Goal: Task Accomplishment & Management: Complete application form

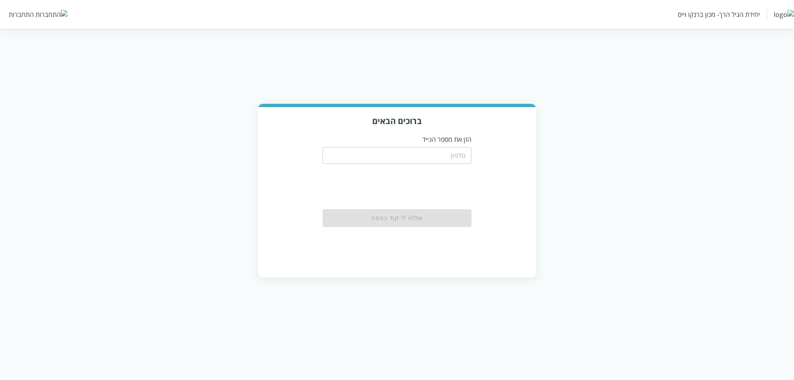
click at [450, 158] on input "tel" at bounding box center [397, 155] width 149 height 17
paste input "0504122222"
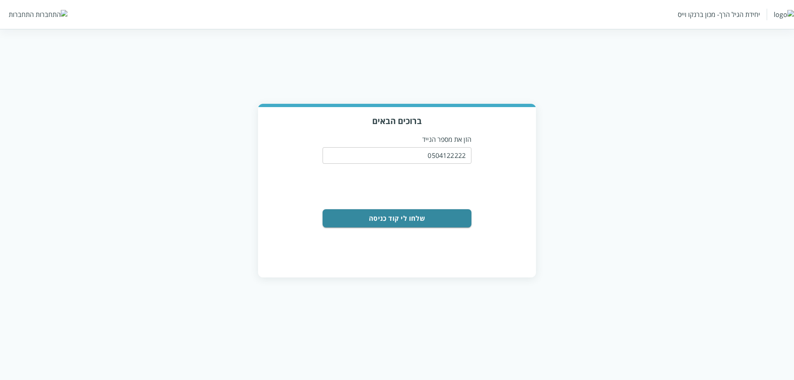
click at [404, 216] on button "שלחו לי קוד כניסה" at bounding box center [397, 218] width 149 height 18
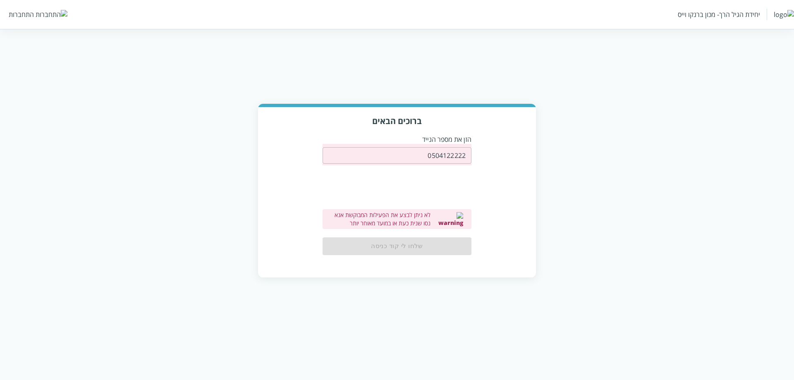
click at [444, 164] on div "0504122222 ​" at bounding box center [397, 155] width 149 height 22
click at [454, 156] on input "0504122222" at bounding box center [397, 155] width 149 height 17
paste input "433333"
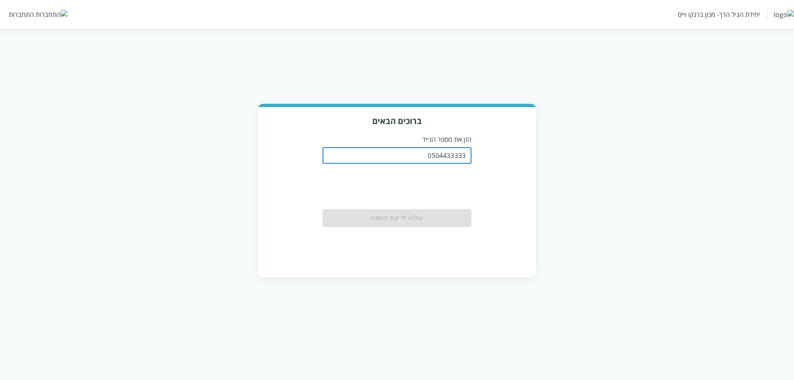
type input "0504433333"
click at [497, 159] on div "ברוכים הבאים הזן את מספר הנייד 0504433333 ​ שלחו לי קוד כניסה" at bounding box center [397, 192] width 278 height 170
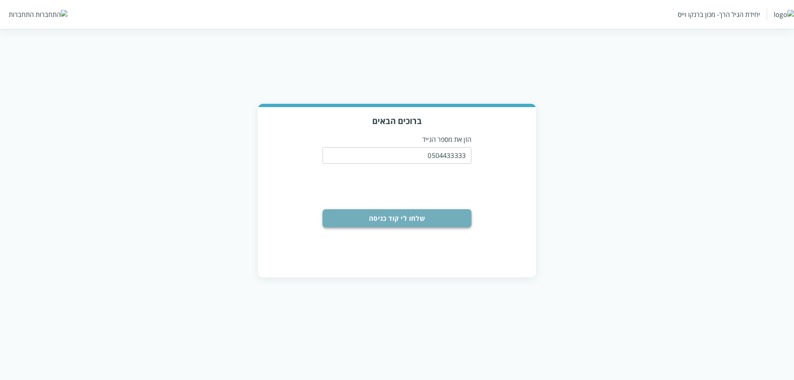
click at [421, 220] on button "שלחו לי קוד כניסה" at bounding box center [397, 218] width 149 height 18
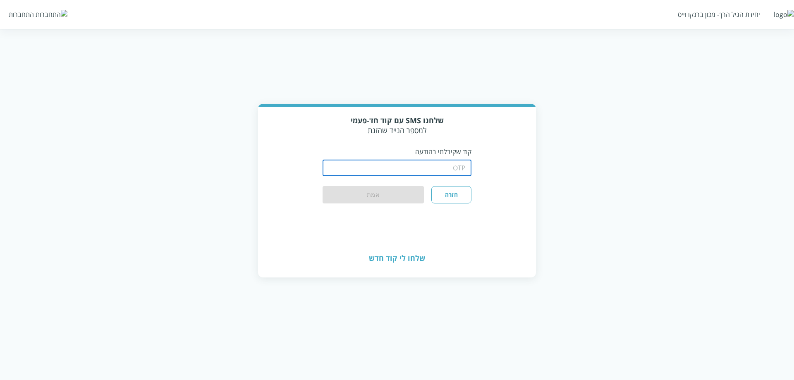
click at [434, 165] on input "string" at bounding box center [397, 168] width 149 height 17
type input "1234"
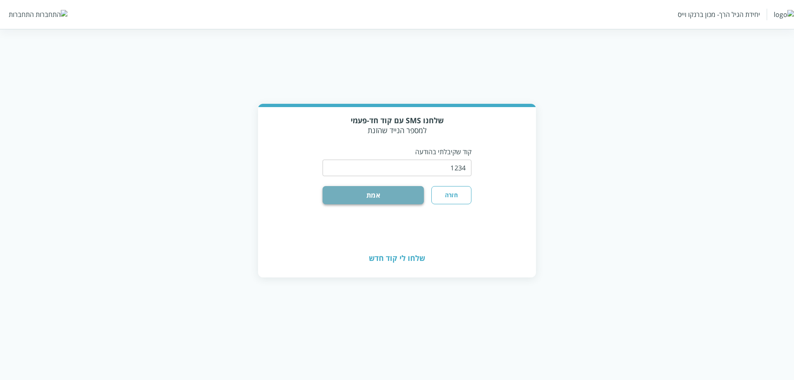
click at [338, 197] on button "אמת" at bounding box center [373, 195] width 101 height 18
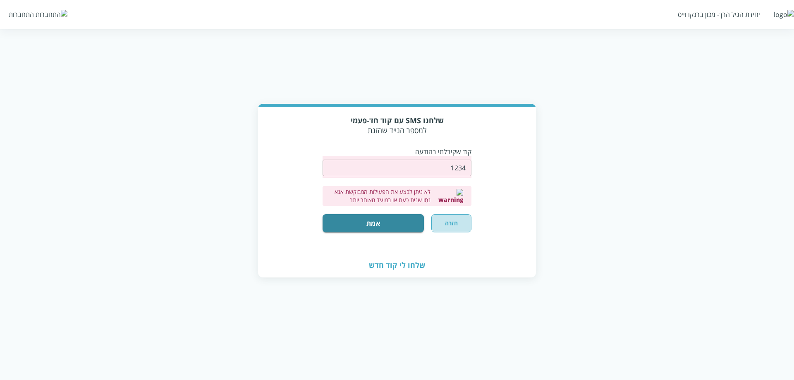
click at [442, 226] on button "חזרה" at bounding box center [452, 223] width 40 height 18
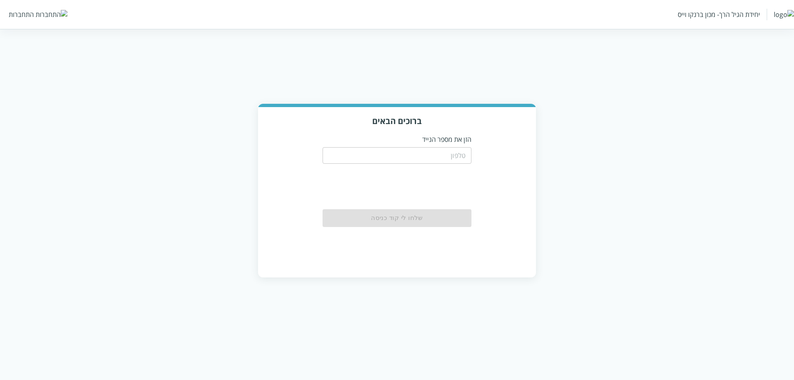
click at [438, 155] on input "tel" at bounding box center [397, 155] width 149 height 17
type input "0511123160"
click at [374, 226] on button "שלחו לי קוד כניסה" at bounding box center [397, 218] width 149 height 18
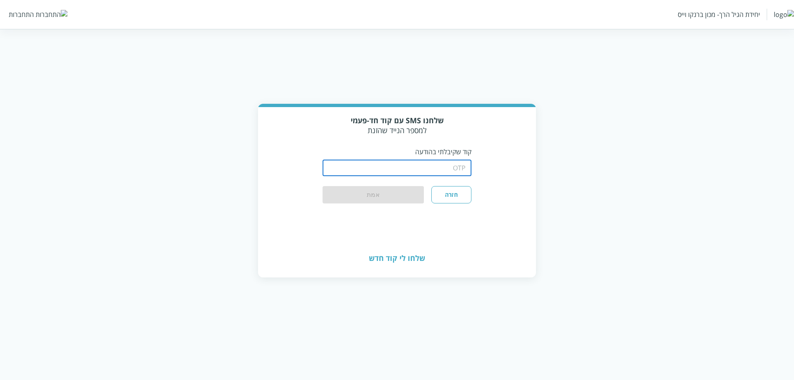
click at [443, 165] on input "string" at bounding box center [397, 168] width 149 height 17
type input "1234"
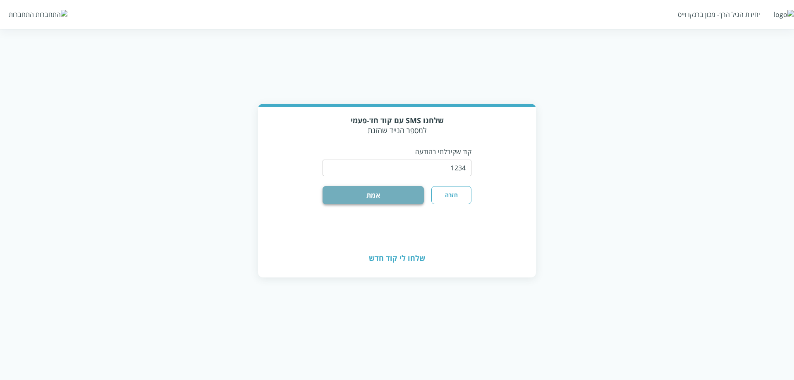
click at [358, 194] on button "אמת" at bounding box center [373, 195] width 101 height 18
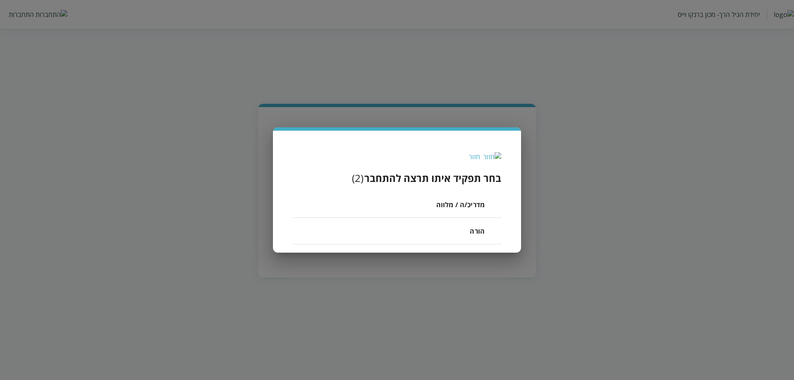
click at [436, 210] on li "מדריכ/ה / מלווה" at bounding box center [397, 205] width 209 height 26
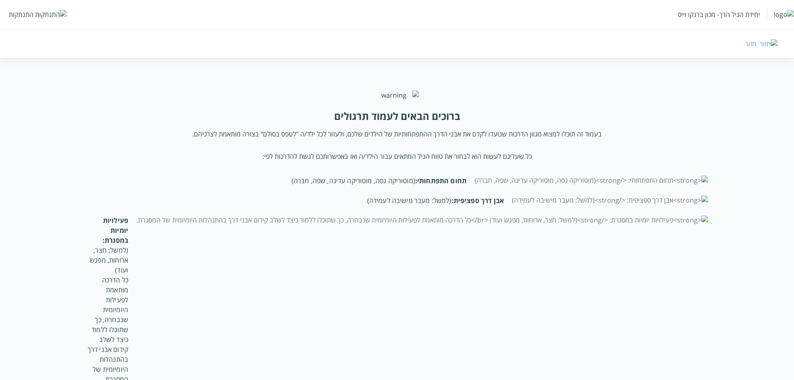
click at [36, 13] on img at bounding box center [50, 14] width 31 height 9
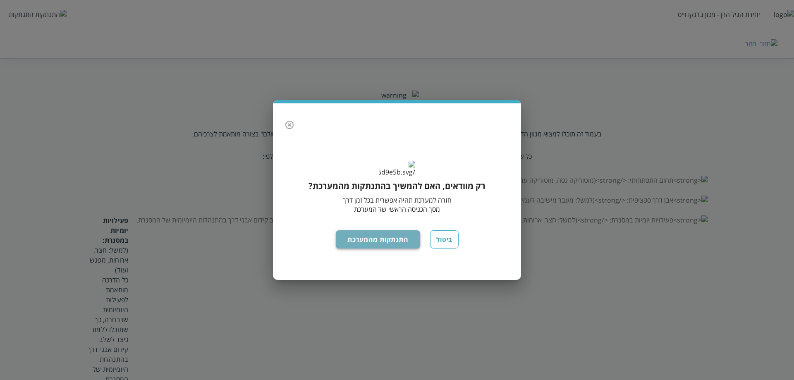
click at [391, 249] on button "התנתקות מהמערכת" at bounding box center [378, 239] width 85 height 18
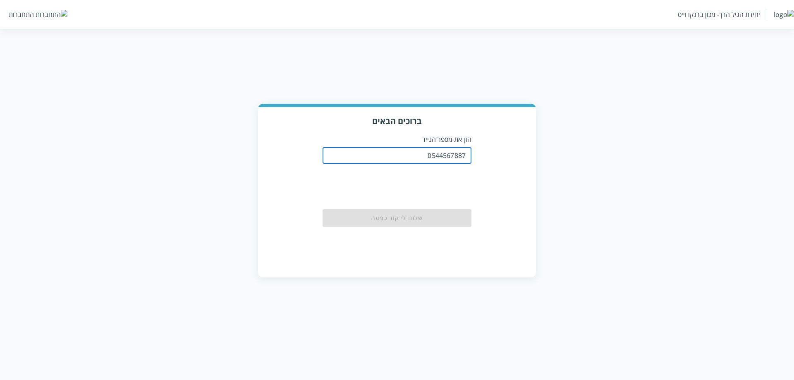
type input "0544567887"
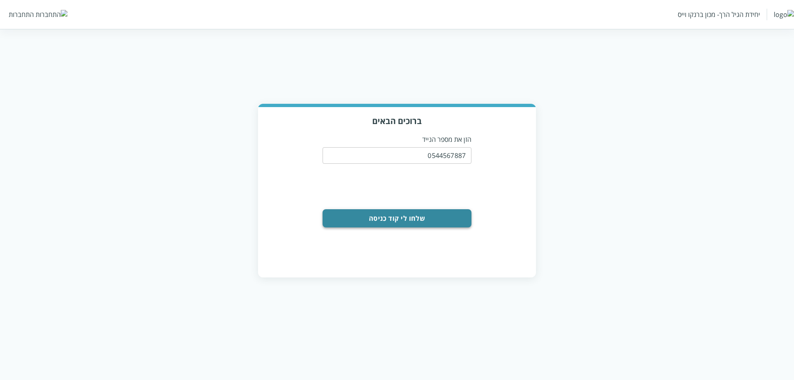
click at [425, 216] on button "שלחו לי קוד כניסה" at bounding box center [397, 218] width 149 height 18
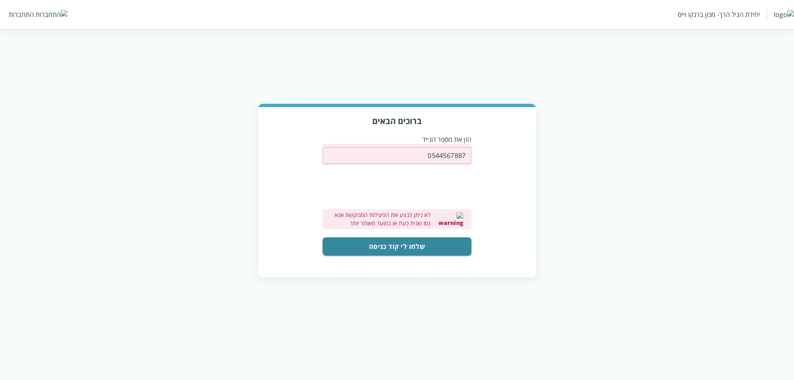
click at [416, 242] on button "שלחו לי קוד כניסה" at bounding box center [397, 247] width 149 height 18
click at [414, 241] on button "שלחו לי קוד כניסה" at bounding box center [397, 247] width 149 height 18
click at [422, 250] on button "שלחו לי קוד כניסה" at bounding box center [397, 247] width 149 height 18
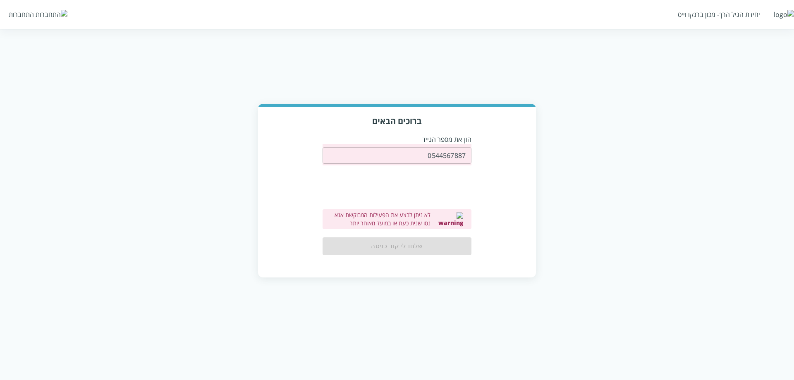
click at [427, 241] on div "שלחו לי קוד כניסה" at bounding box center [397, 246] width 149 height 17
click at [586, 144] on div "ברוכים הבאים הזן את מספר הנייד 0544567887 ​ 0cAFcWeA7JsgdsVnmeKr6Zz0h4rP0T7Z5P3…" at bounding box center [397, 191] width 794 height 174
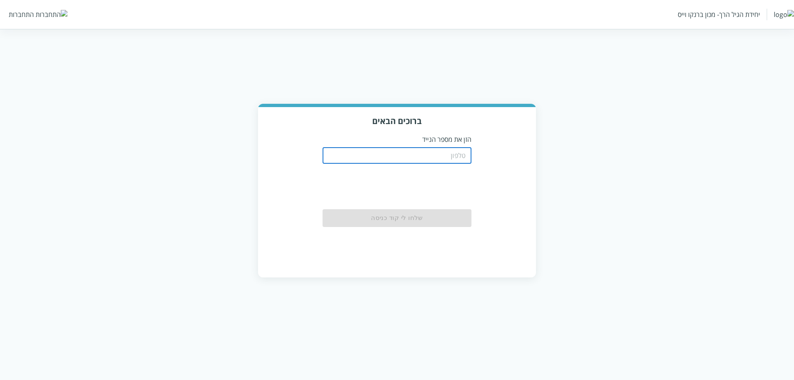
click at [448, 156] on input "tel" at bounding box center [397, 155] width 149 height 17
click at [446, 152] on input "tel" at bounding box center [397, 155] width 149 height 17
paste input "TheConnectionHasExpired"
type input "TheConnectionHasExpired"
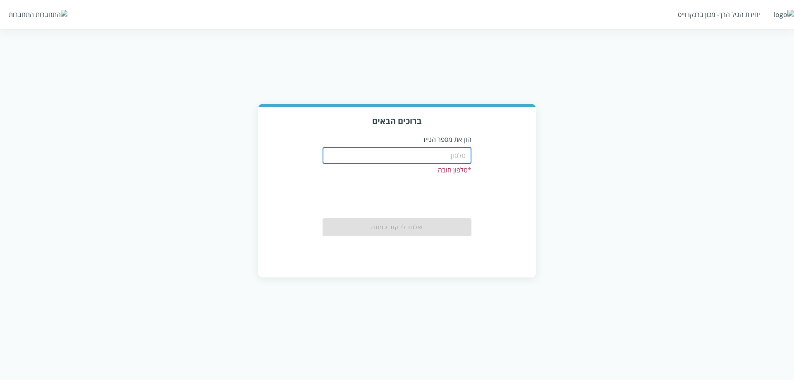
paste input "0548411111"
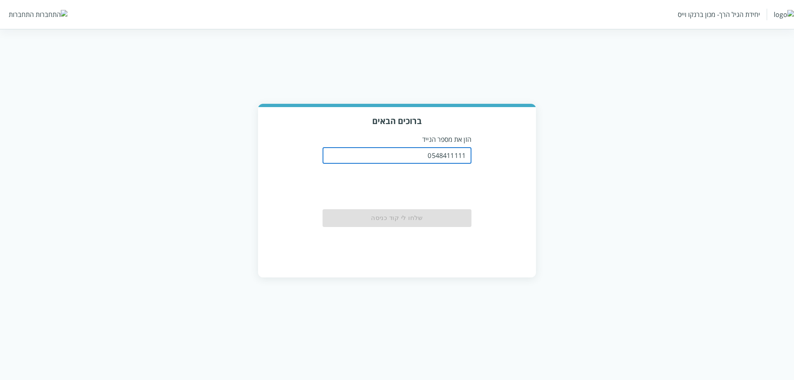
type input "0548411111"
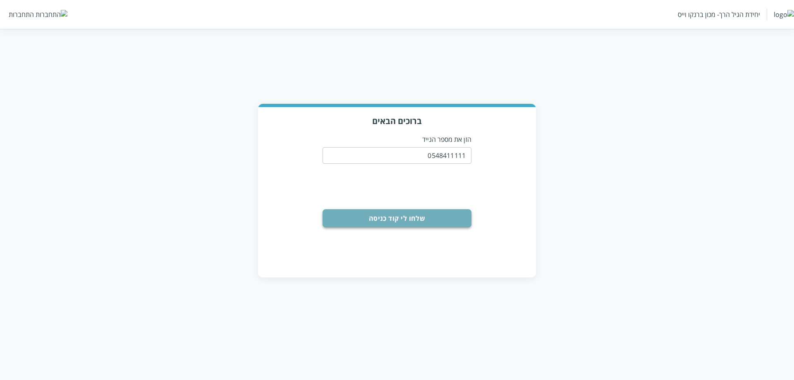
click at [400, 222] on button "שלחו לי קוד כניסה" at bounding box center [397, 218] width 149 height 18
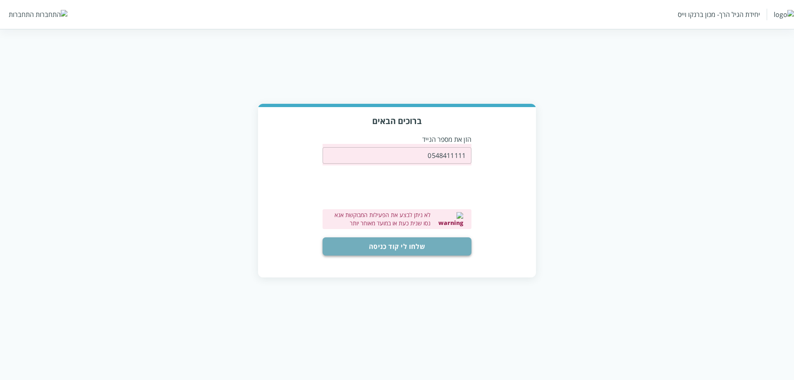
click at [379, 244] on button "שלחו לי קוד כניסה" at bounding box center [397, 247] width 149 height 18
click at [429, 244] on button "שלחו לי קוד כניסה" at bounding box center [397, 247] width 149 height 18
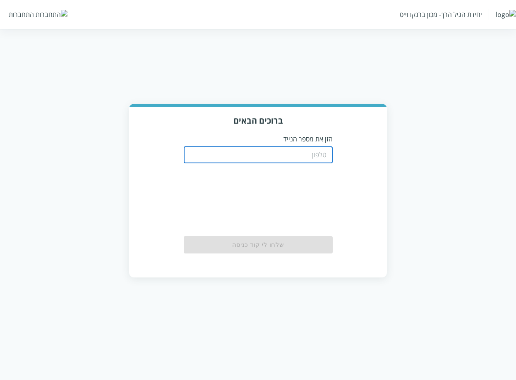
click at [281, 152] on input "tel" at bounding box center [258, 155] width 149 height 17
type input "0548411111"
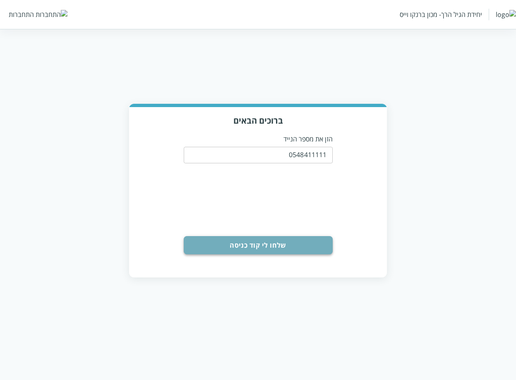
click at [295, 241] on button "שלחו לי קוד כניסה" at bounding box center [258, 245] width 149 height 18
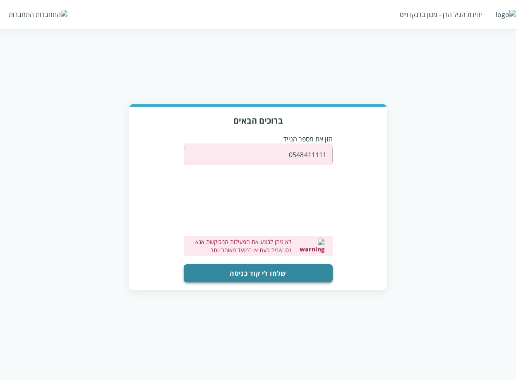
click at [249, 271] on button "שלחו לי קוד כניסה" at bounding box center [258, 273] width 149 height 18
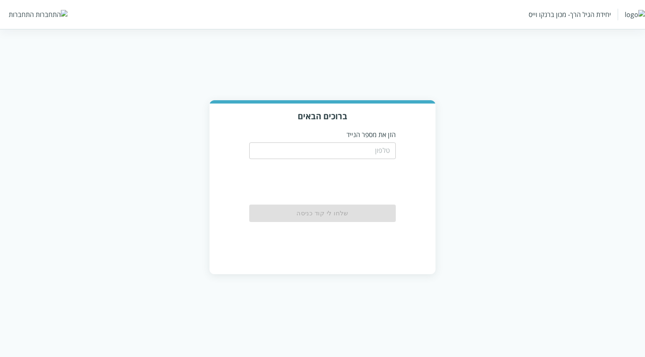
click at [329, 146] on input "tel" at bounding box center [322, 150] width 146 height 17
type input "0511123160"
click at [362, 152] on input "0511123160" at bounding box center [322, 150] width 146 height 17
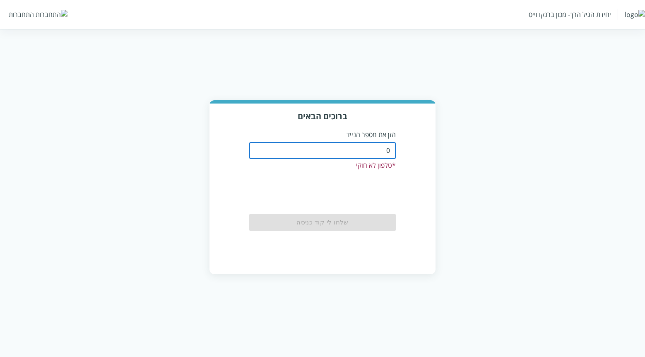
drag, startPoint x: 378, startPoint y: 152, endPoint x: 435, endPoint y: 145, distance: 57.9
click at [435, 145] on div "ברוכים הבאים הזן את מספר הנייד 0 ​ * טלפון לא חוקי שלחו לי קוד כניסה" at bounding box center [322, 187] width 645 height 174
paste input "548411111"
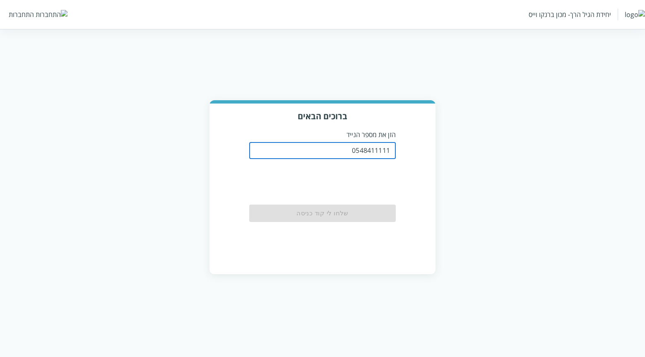
type input "0548411111"
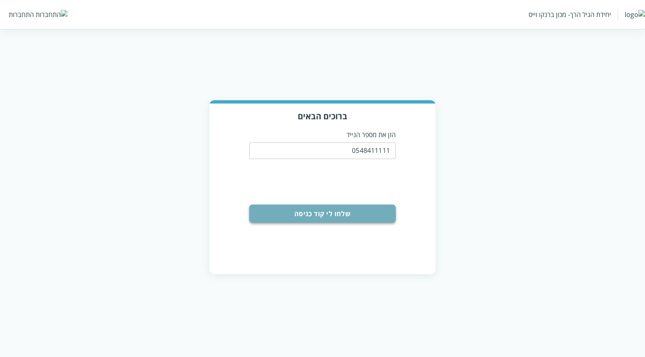
click at [337, 216] on button "שלחו לי קוד כניסה" at bounding box center [322, 213] width 146 height 18
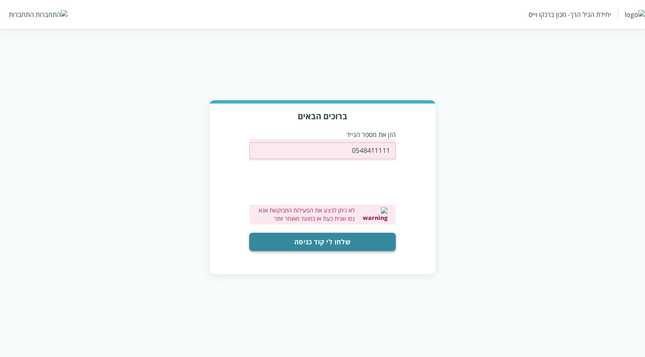
click at [339, 244] on button "שלחו לי קוד כניסה" at bounding box center [322, 242] width 146 height 18
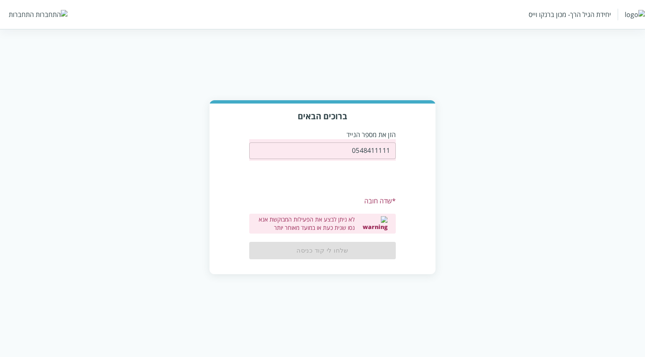
click at [626, 136] on div "ברוכים הבאים הזן את מספר הנייד 0548411111 ​ * שדה חובה לא ניתן לבצע את הפעילות …" at bounding box center [322, 187] width 645 height 174
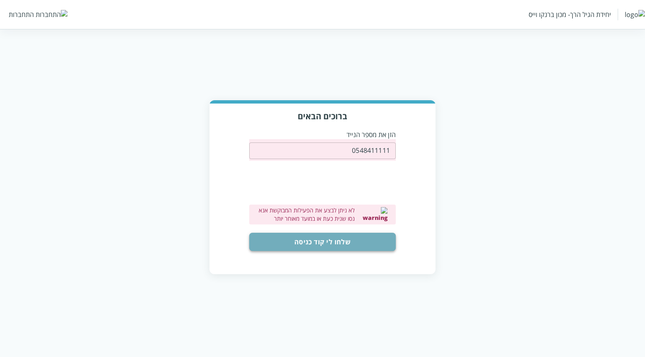
drag, startPoint x: 311, startPoint y: 248, endPoint x: 302, endPoint y: 249, distance: 8.3
click at [302, 249] on button "שלחו לי קוד כניסה" at bounding box center [322, 242] width 146 height 18
click at [319, 248] on button "שלחו לי קוד כניסה" at bounding box center [322, 242] width 146 height 18
